Goal: Transaction & Acquisition: Purchase product/service

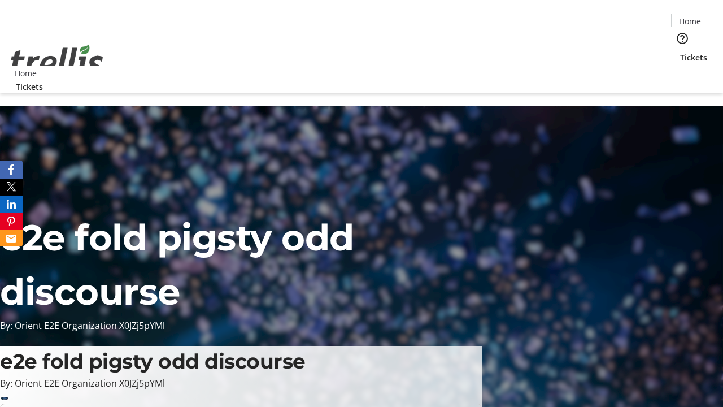
click at [680, 51] on span "Tickets" at bounding box center [693, 57] width 27 height 12
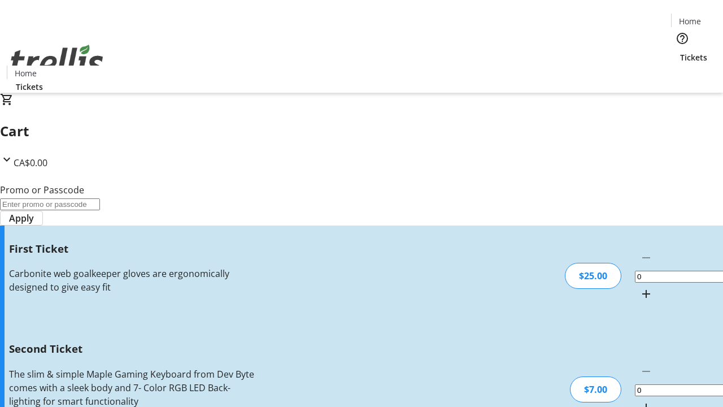
click at [640, 287] on mat-icon "Increment by one" at bounding box center [647, 294] width 14 height 14
type input "1"
click at [640, 401] on mat-icon "Increment by one" at bounding box center [647, 408] width 14 height 14
type input "2"
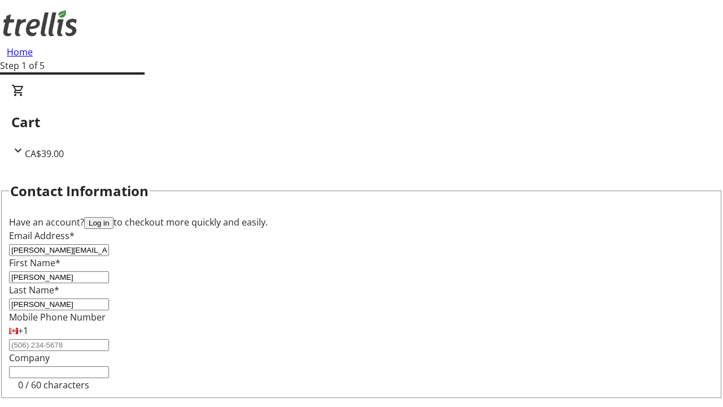
type input "[PERSON_NAME]"
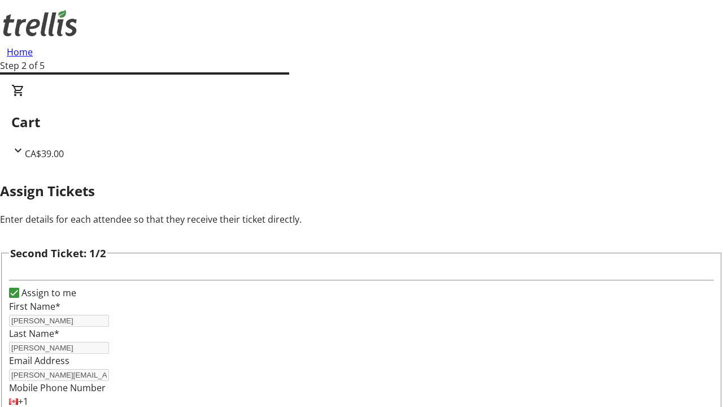
scroll to position [185, 0]
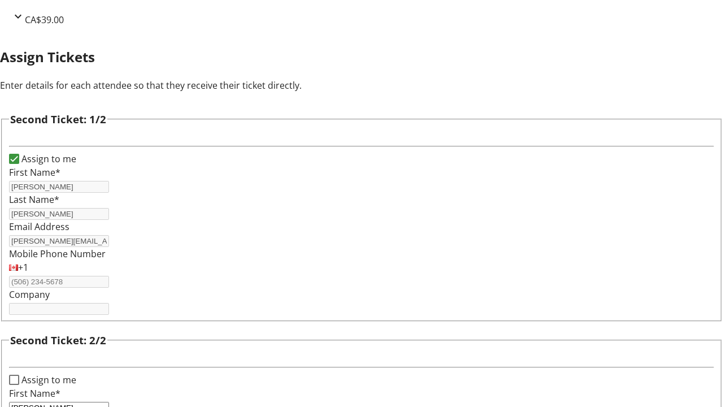
type input "[PERSON_NAME]"
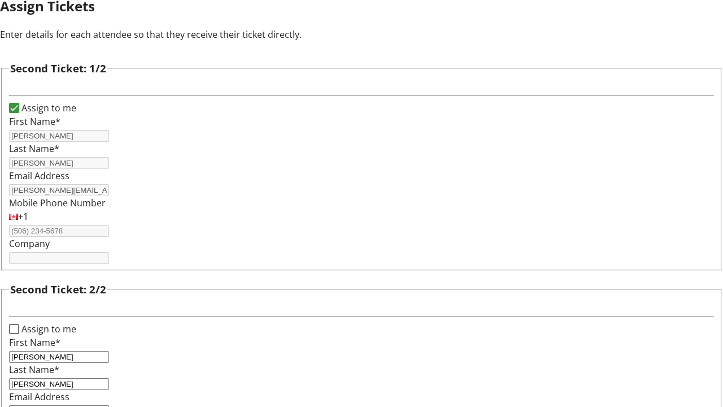
type input "[PERSON_NAME][EMAIL_ADDRESS][DOMAIN_NAME]"
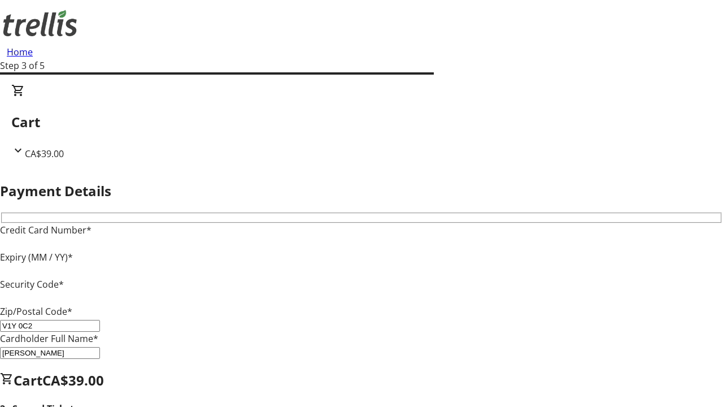
type input "V1Y 0C2"
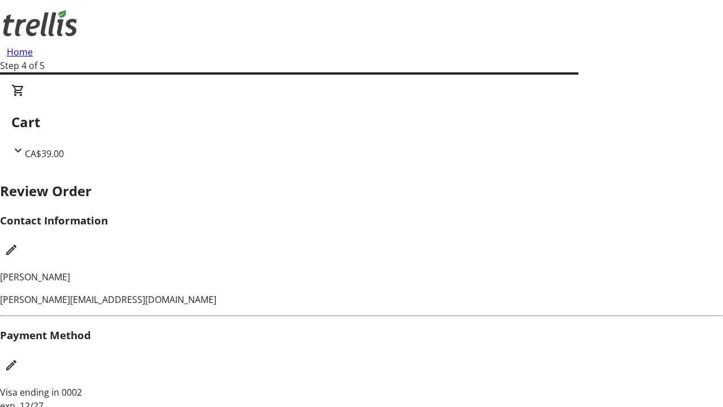
click at [18, 243] on mat-icon "Edit Contact Information" at bounding box center [12, 250] width 14 height 14
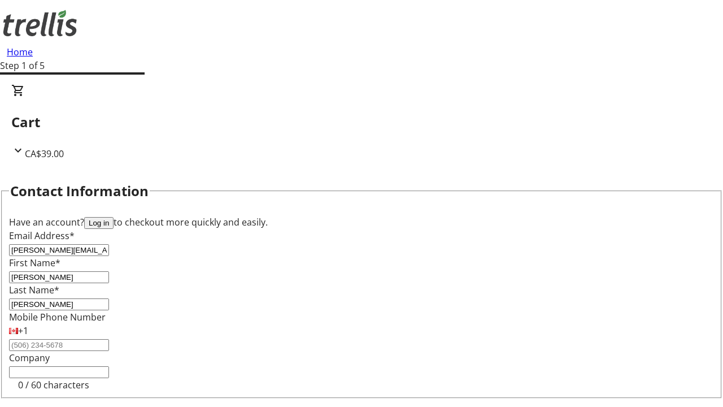
type input "[PERSON_NAME][EMAIL_ADDRESS][DOMAIN_NAME]"
type input "[PERSON_NAME]"
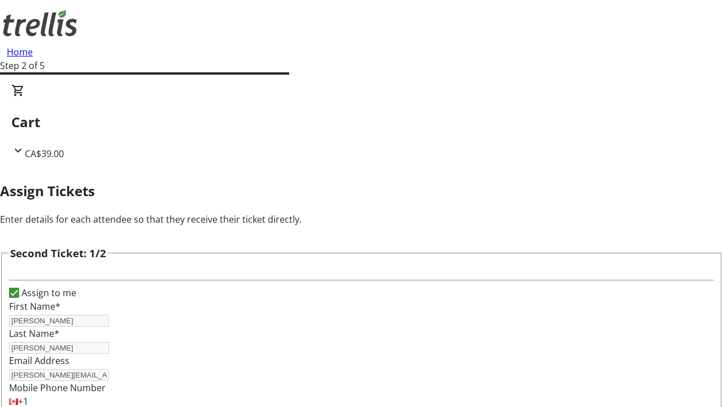
type input "New"
type input "Name"
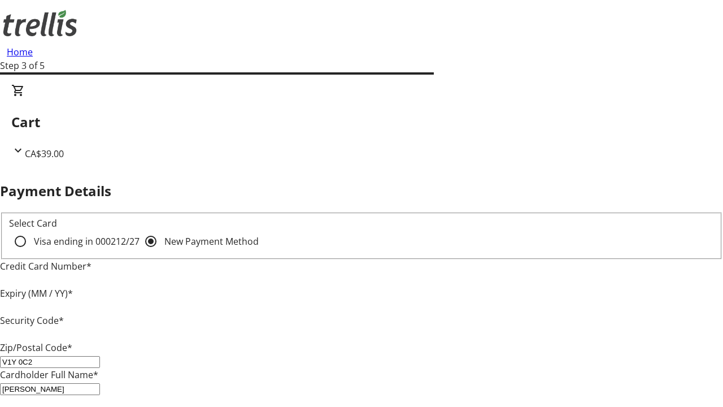
type input "V1Y 0C2"
